Goal: Task Accomplishment & Management: Complete application form

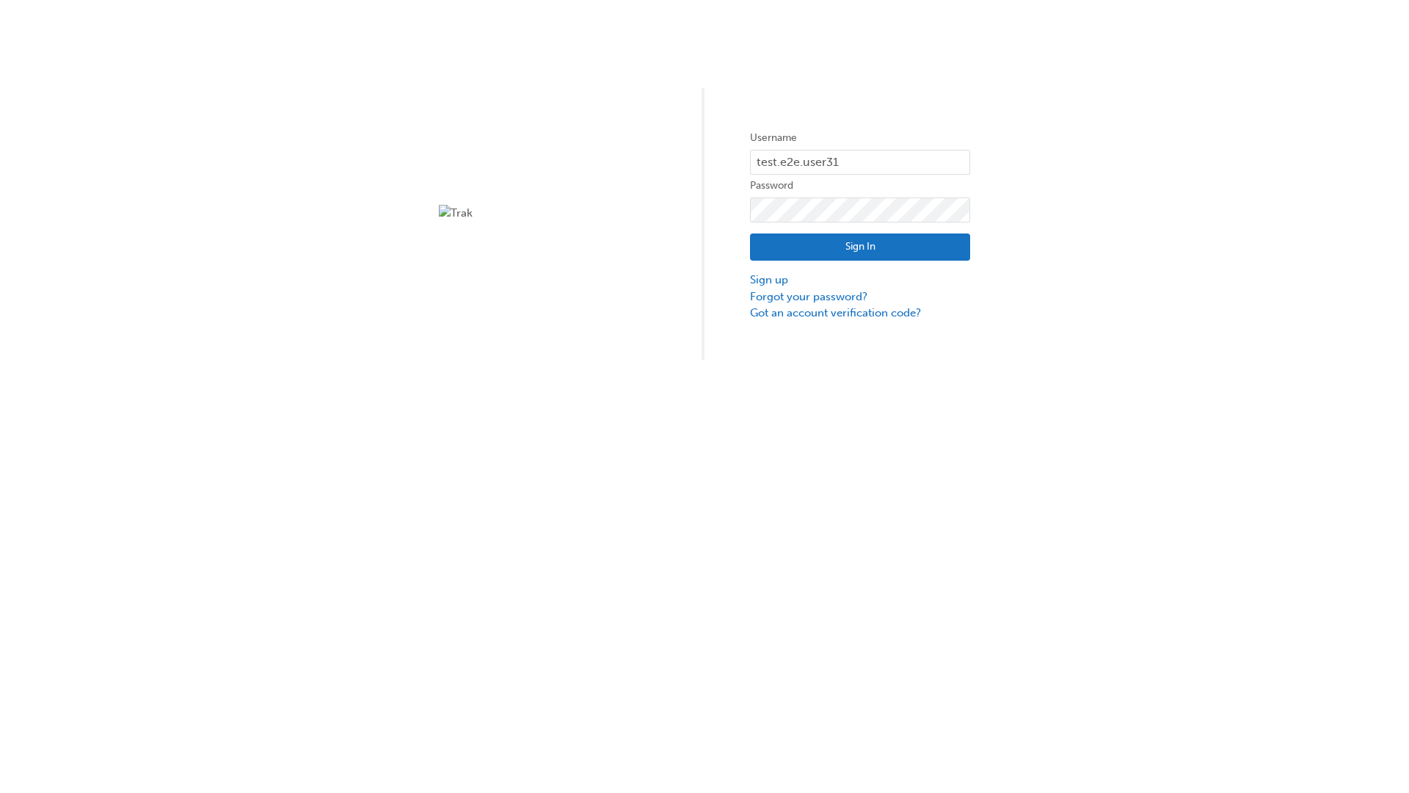
type input "test.e2e.user31"
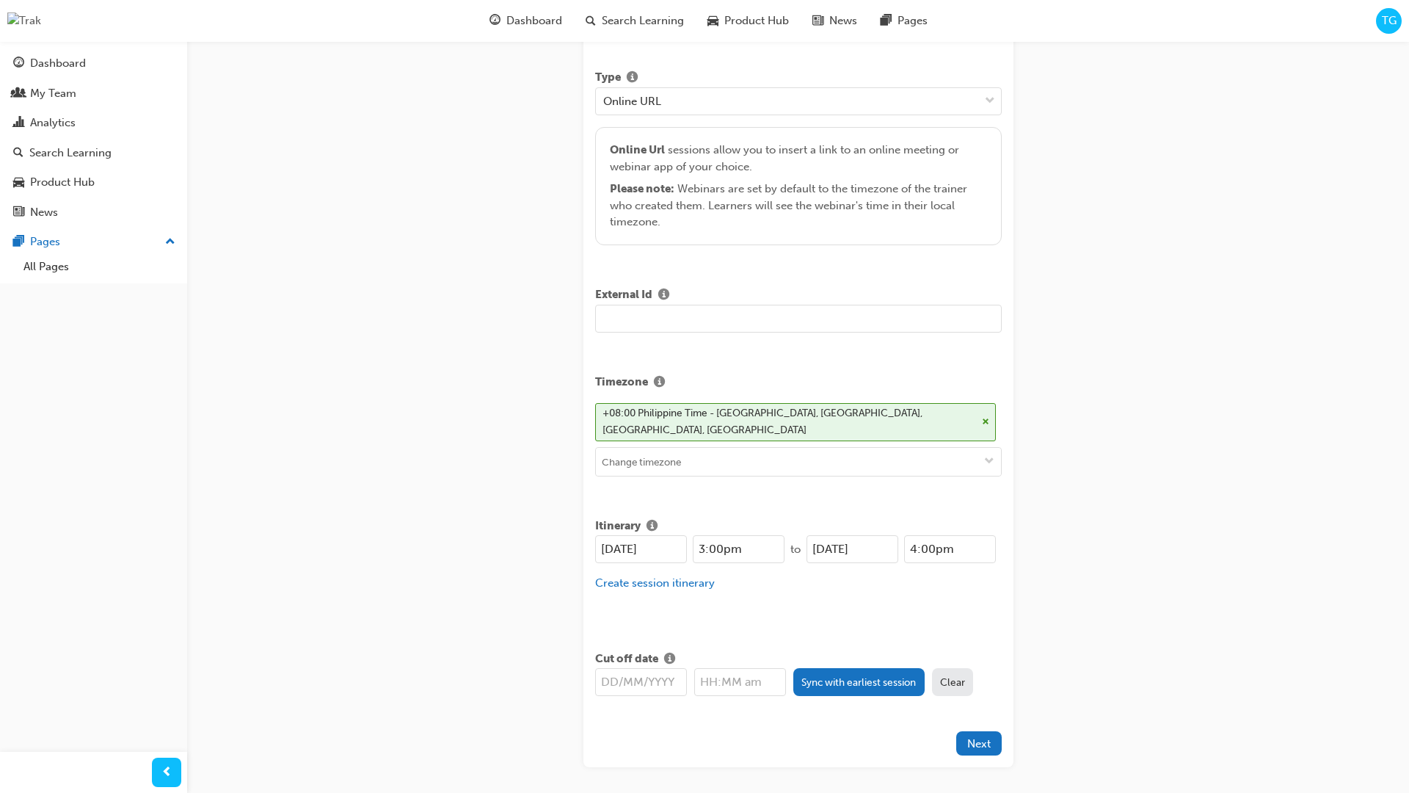
type input "Title for testing purposes"
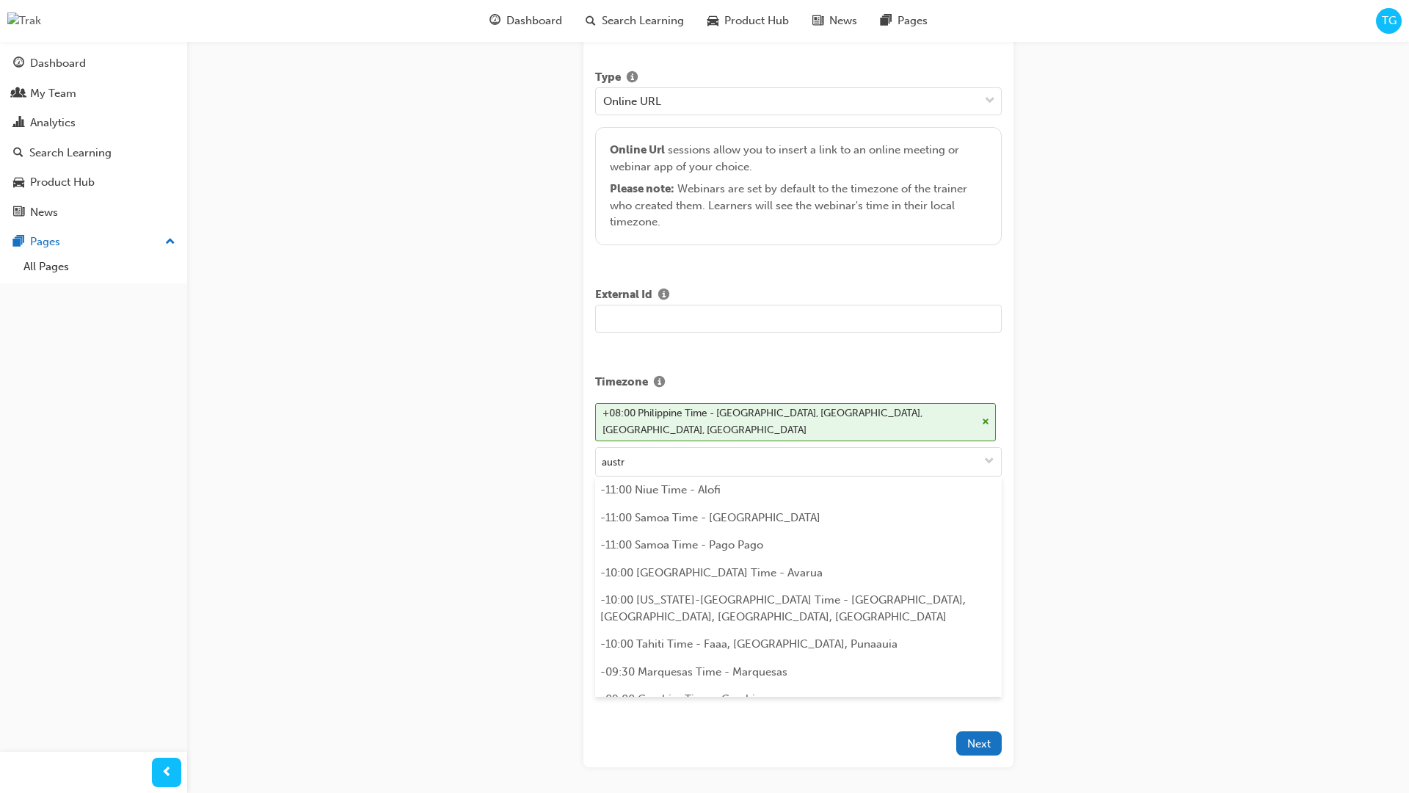
scroll to position [319, 0]
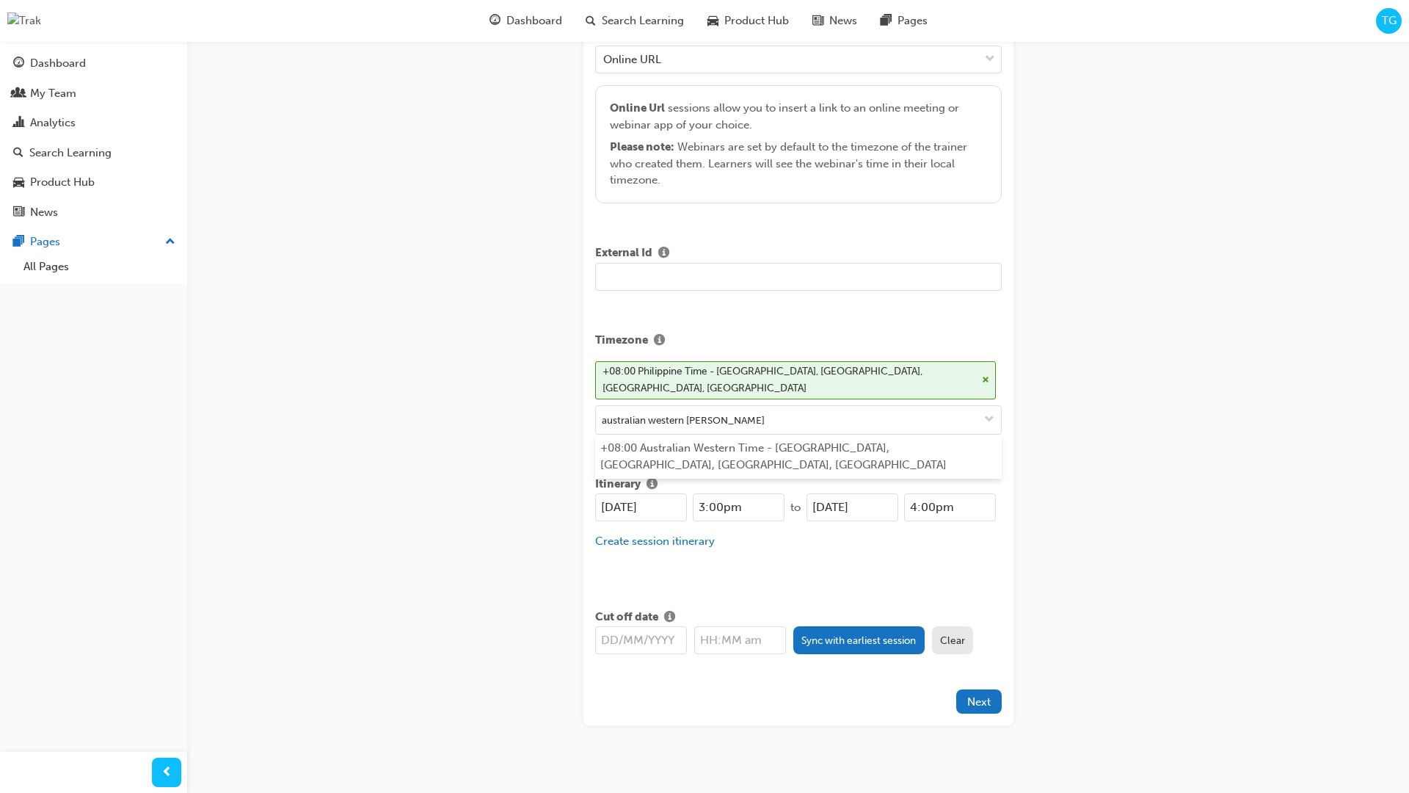
type input "australian western time"
type input "[DATE]"
type input "3:00pm"
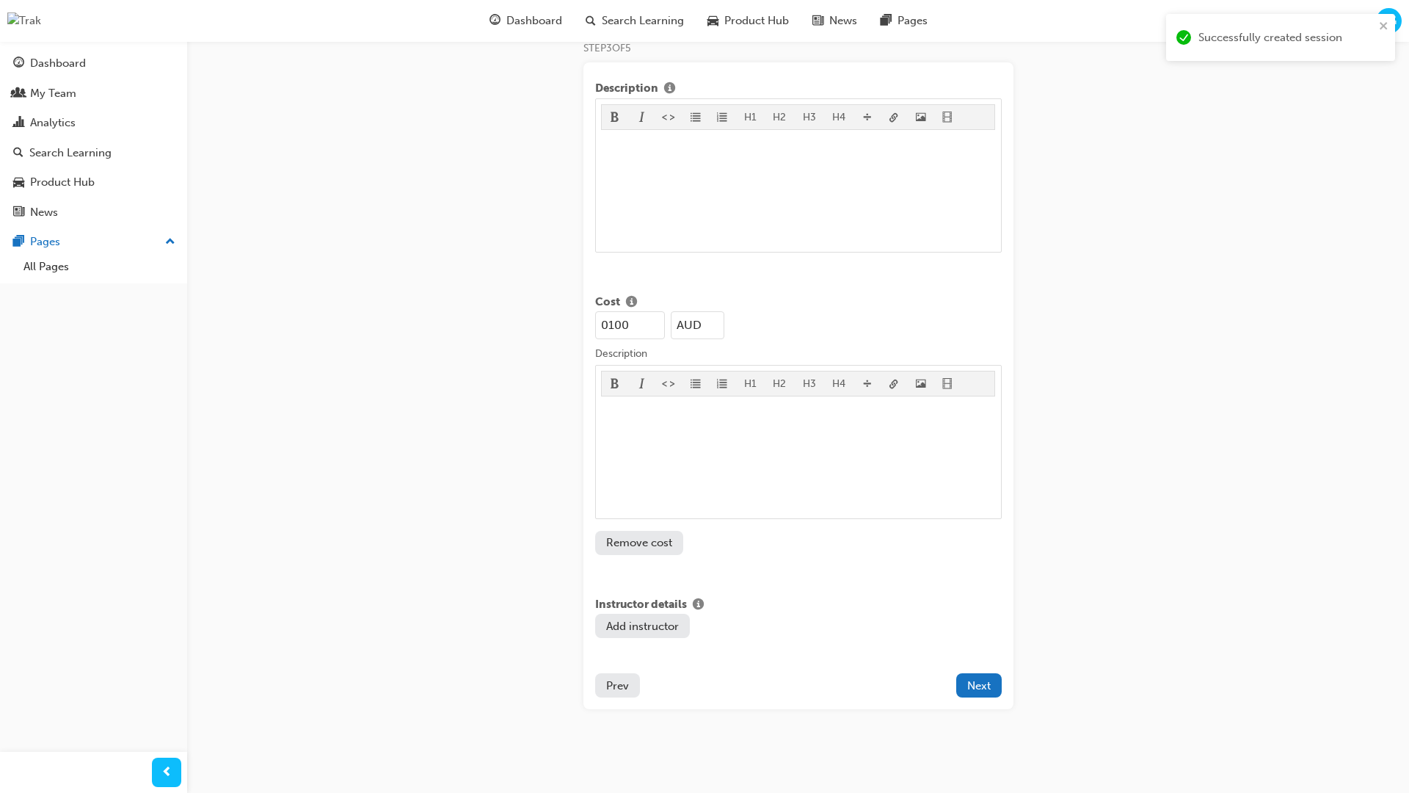
type input "100"
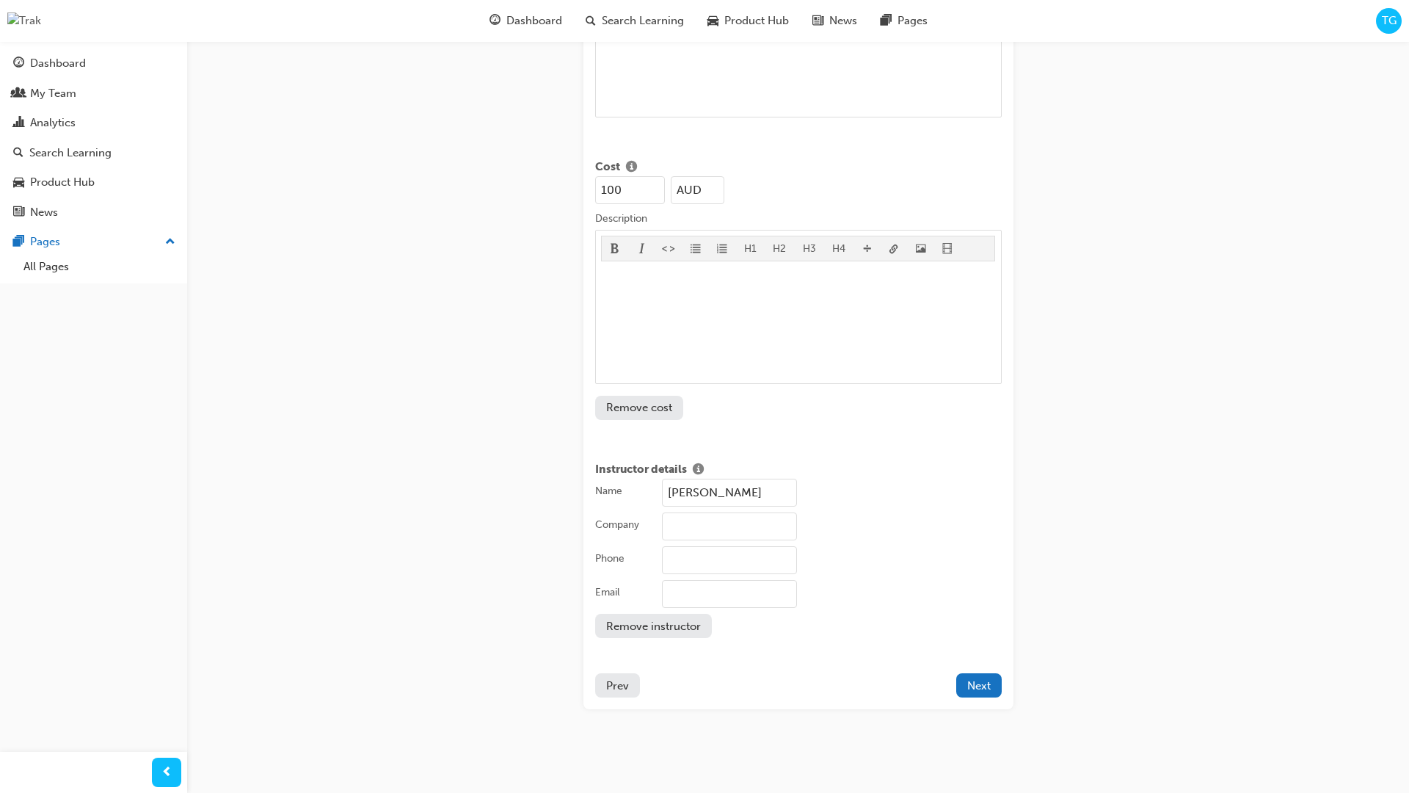
type input "[PERSON_NAME]"
type input "Test corporation"
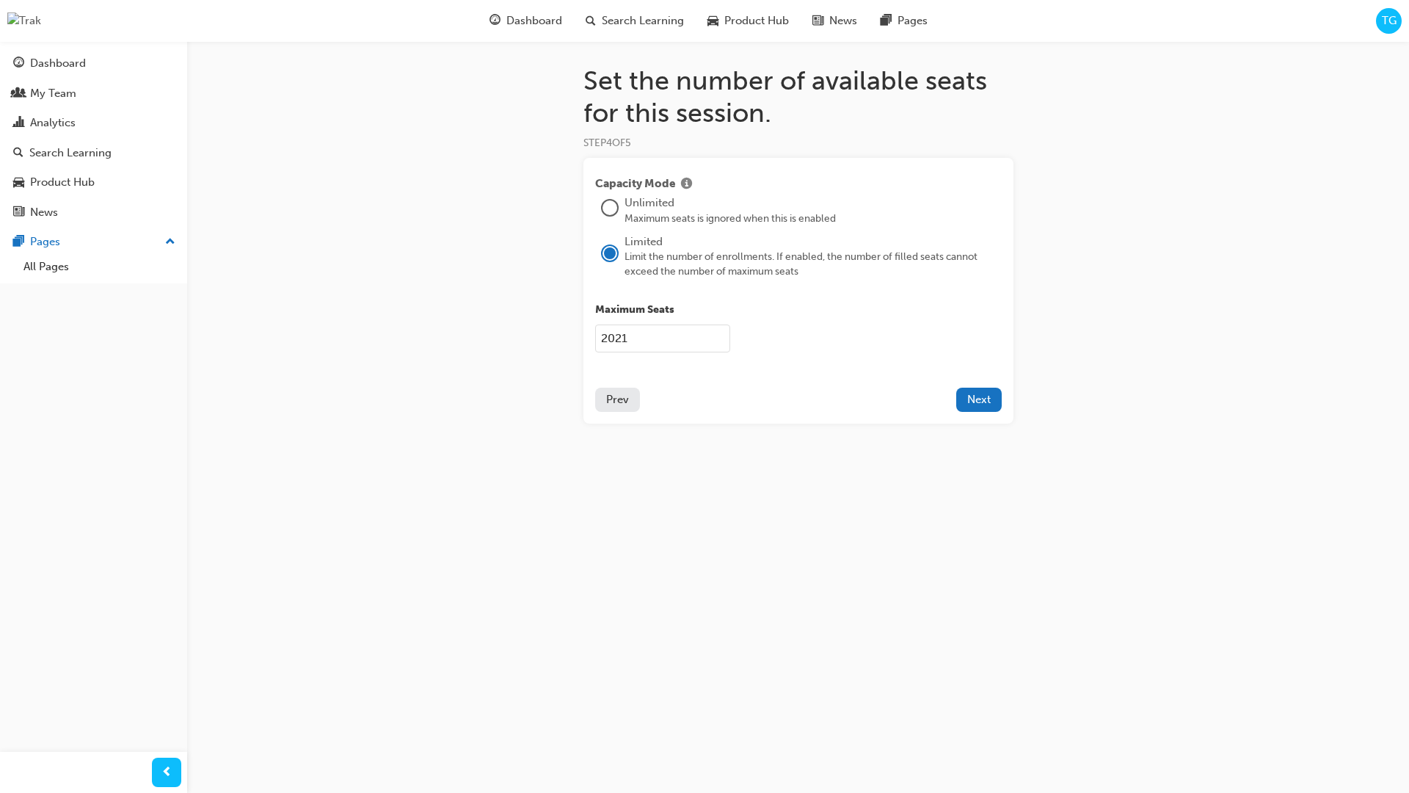
type input "2021"
